Goal: Entertainment & Leisure: Consume media (video, audio)

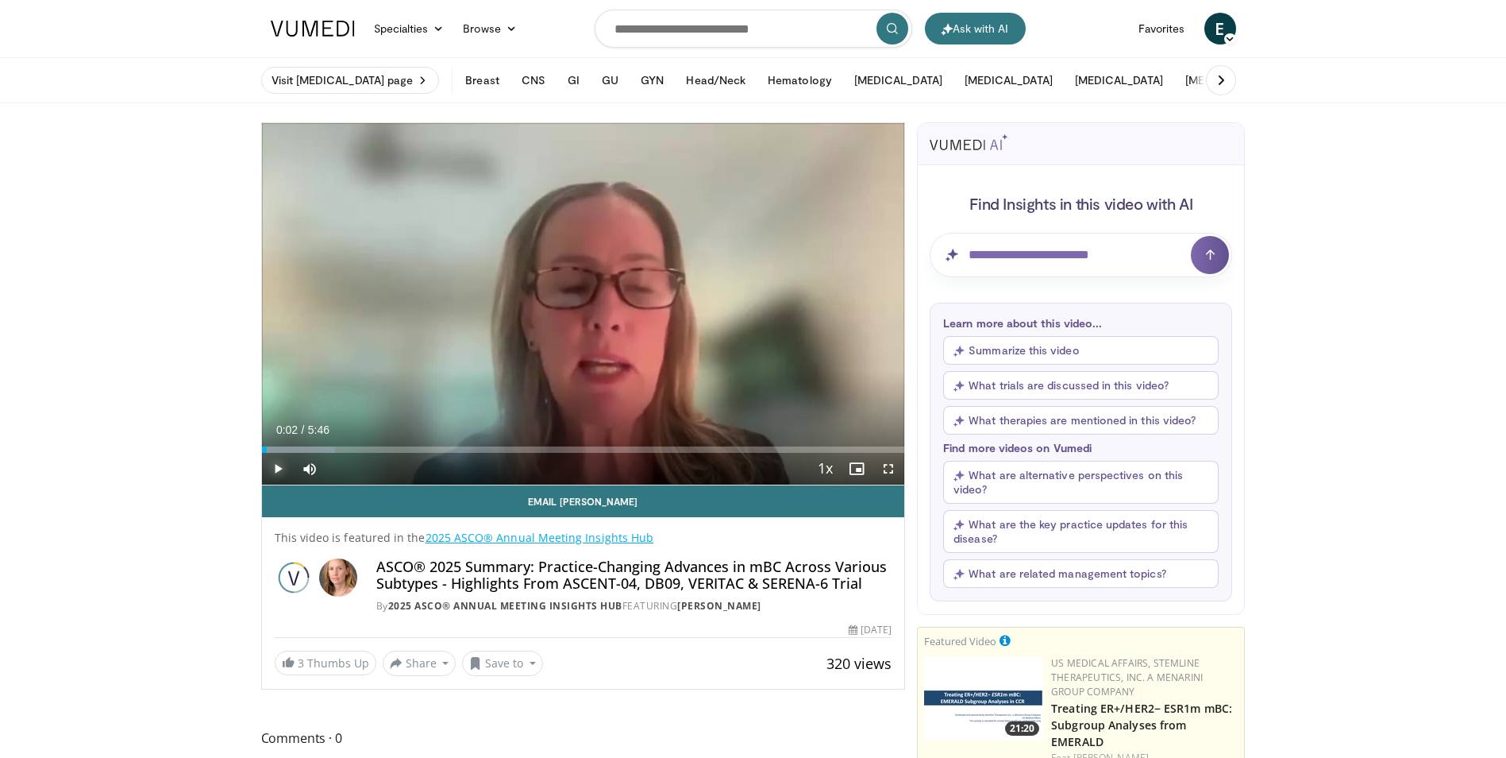
click at [279, 465] on span "Video Player" at bounding box center [278, 469] width 32 height 32
